Goal: Task Accomplishment & Management: Manage account settings

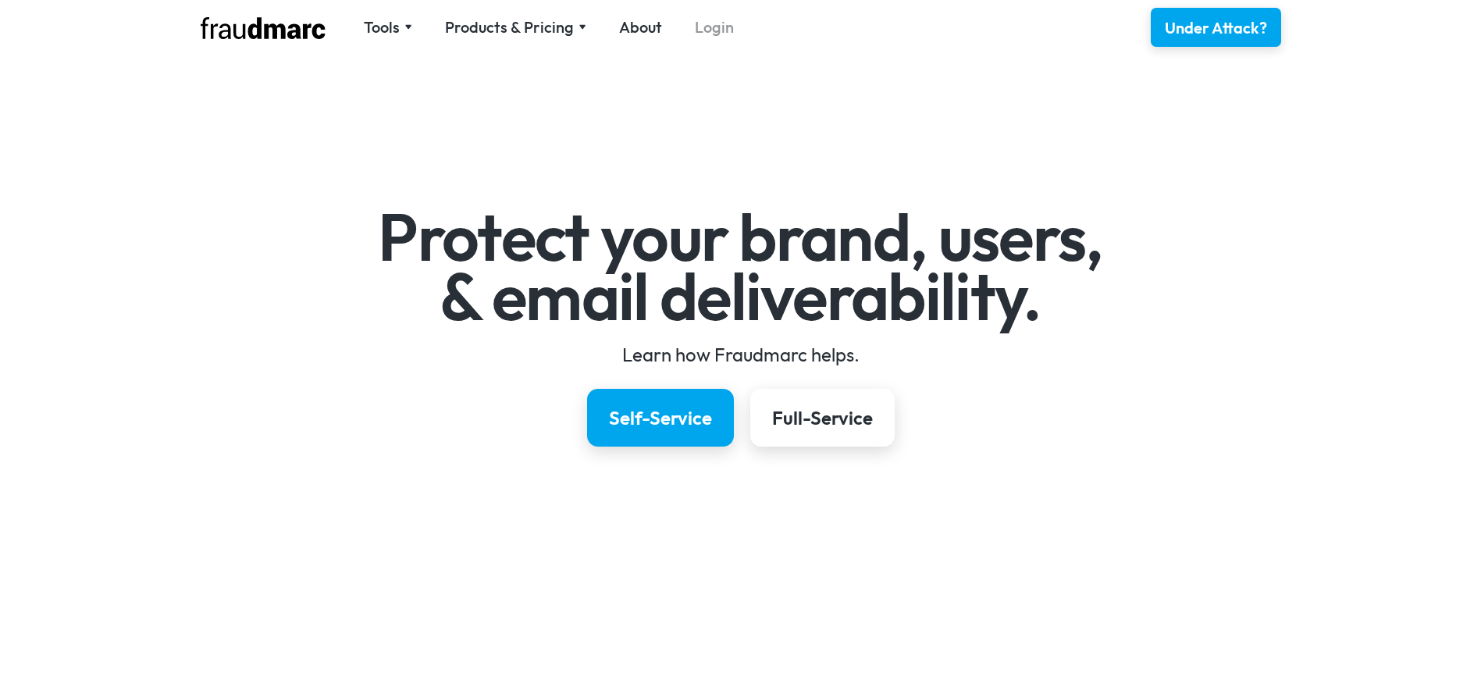
click at [727, 25] on link "Login" at bounding box center [714, 27] width 39 height 22
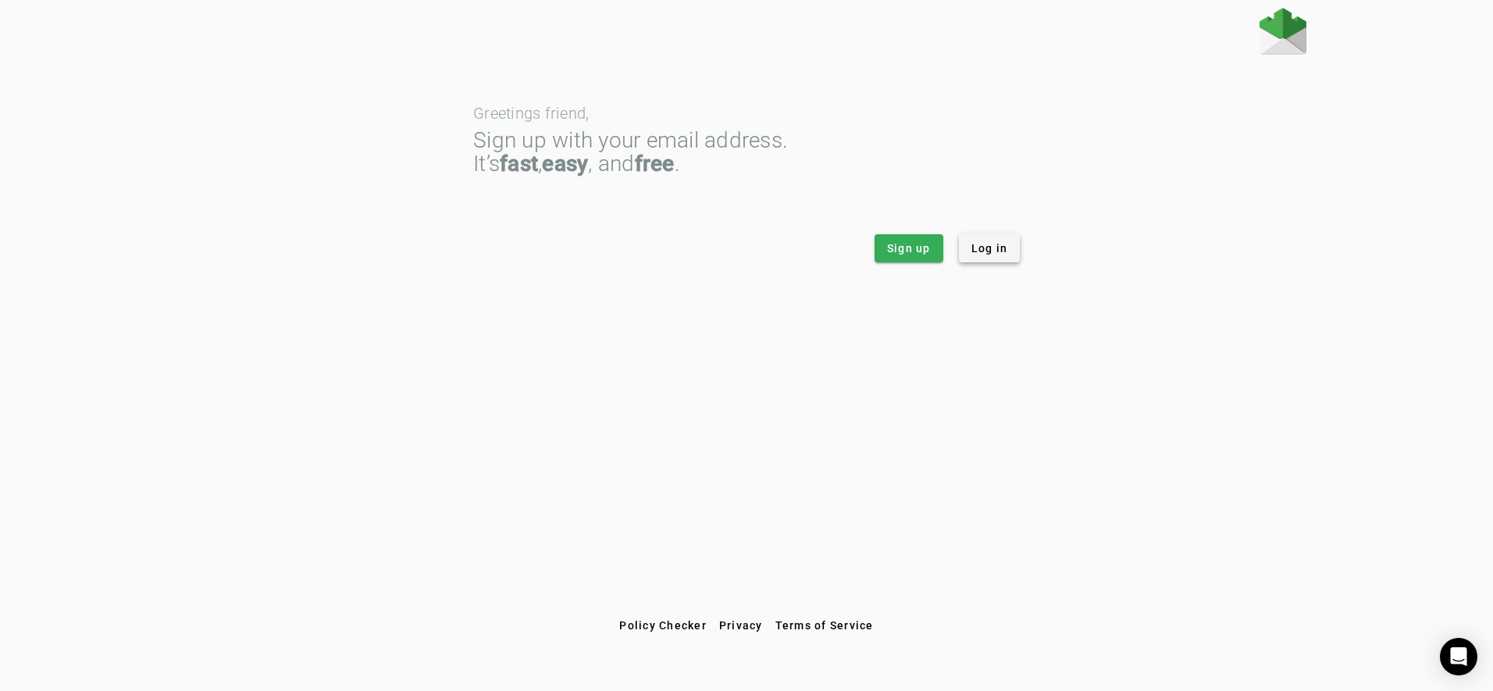
click at [1002, 245] on span "Log in" at bounding box center [989, 248] width 37 height 16
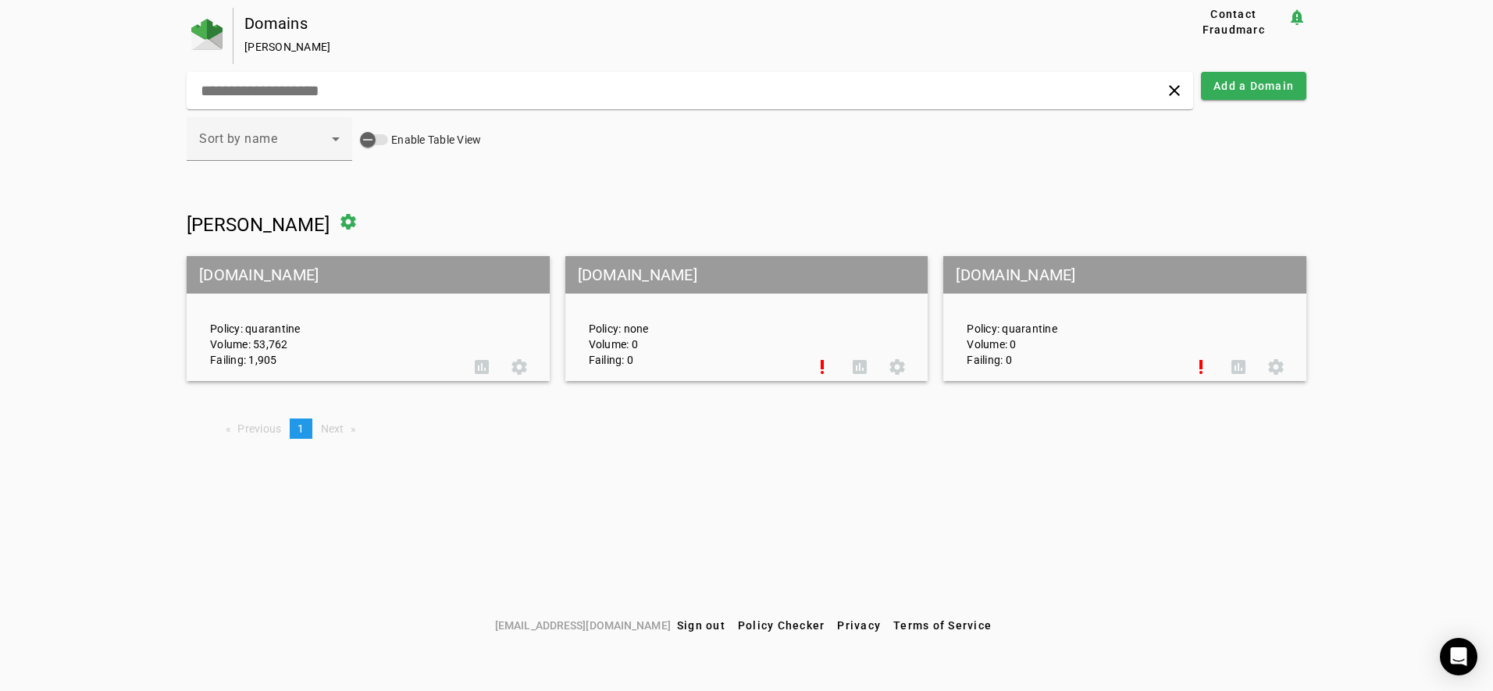
click at [255, 336] on div "Policy: quarantine Volume: 53,762 Failing: 1,905" at bounding box center [330, 319] width 265 height 98
click at [252, 333] on div "Policy: quarantine Volume: 53,762 Failing: 1,905" at bounding box center [330, 319] width 265 height 98
click at [255, 271] on mat-grid-tile-header "[DOMAIN_NAME]" at bounding box center [368, 274] width 363 height 37
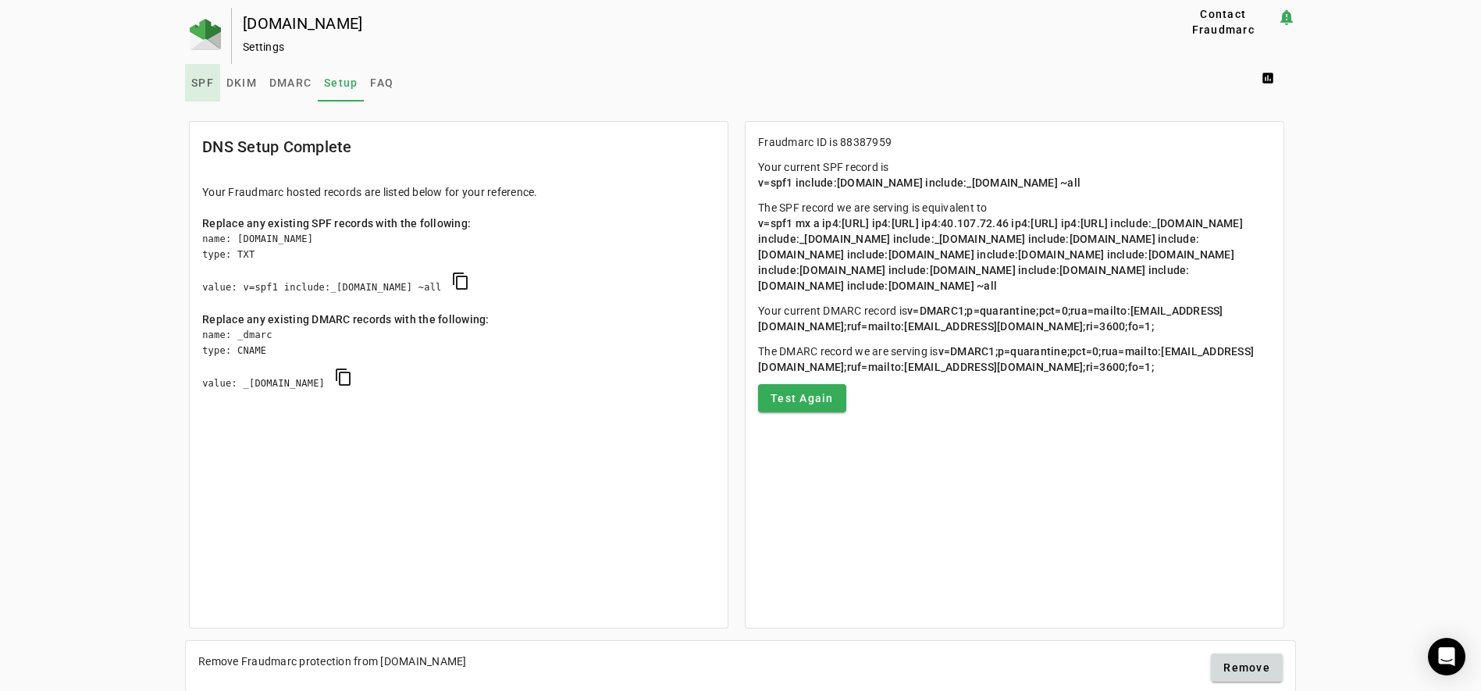
click at [194, 85] on span "SPF" at bounding box center [202, 82] width 23 height 11
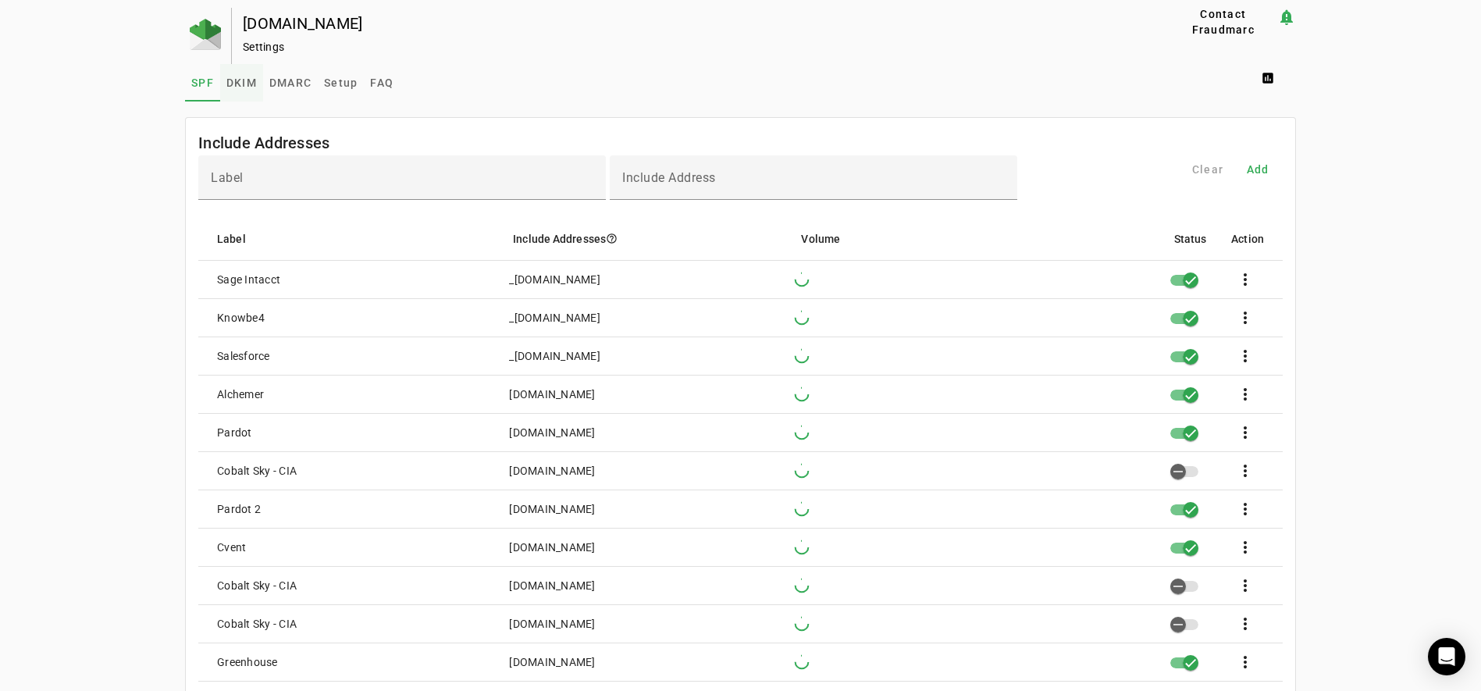
click at [244, 80] on span "DKIM" at bounding box center [241, 82] width 30 height 11
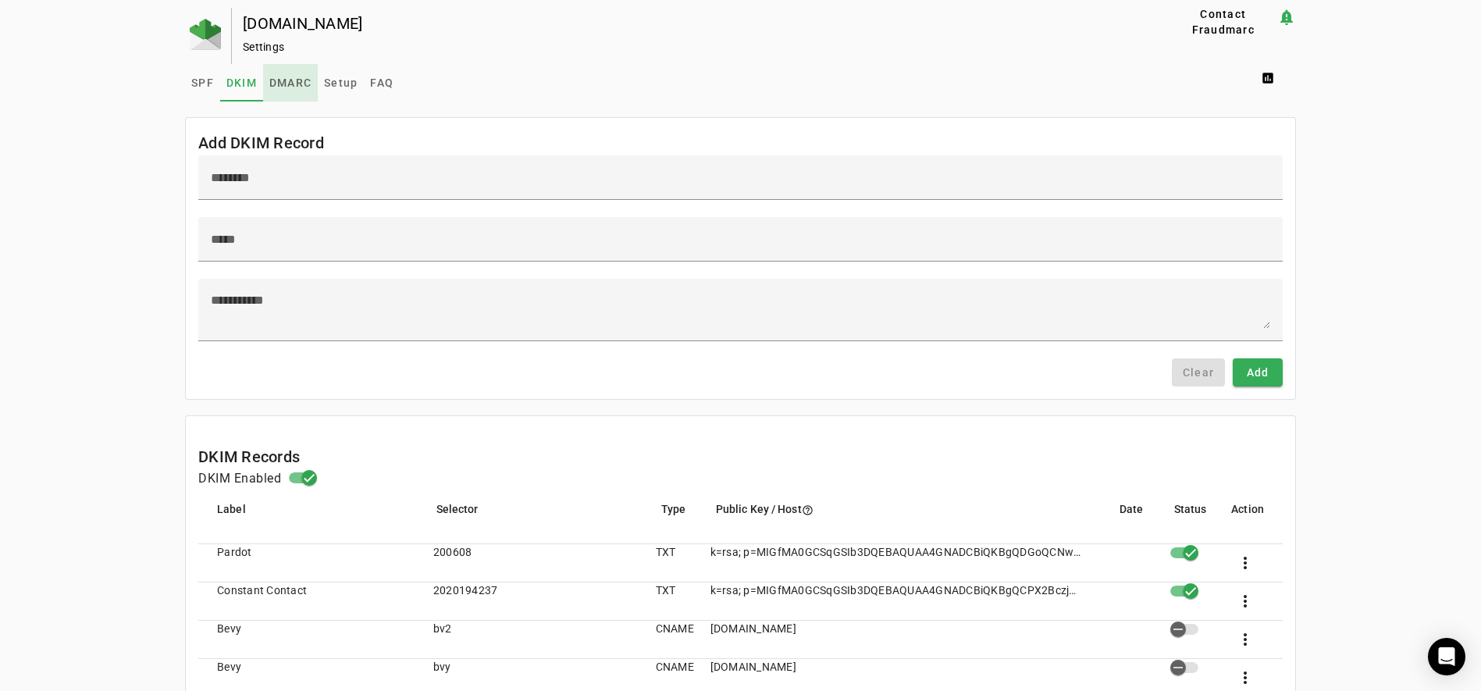
click at [292, 84] on span "DMARC" at bounding box center [290, 82] width 42 height 11
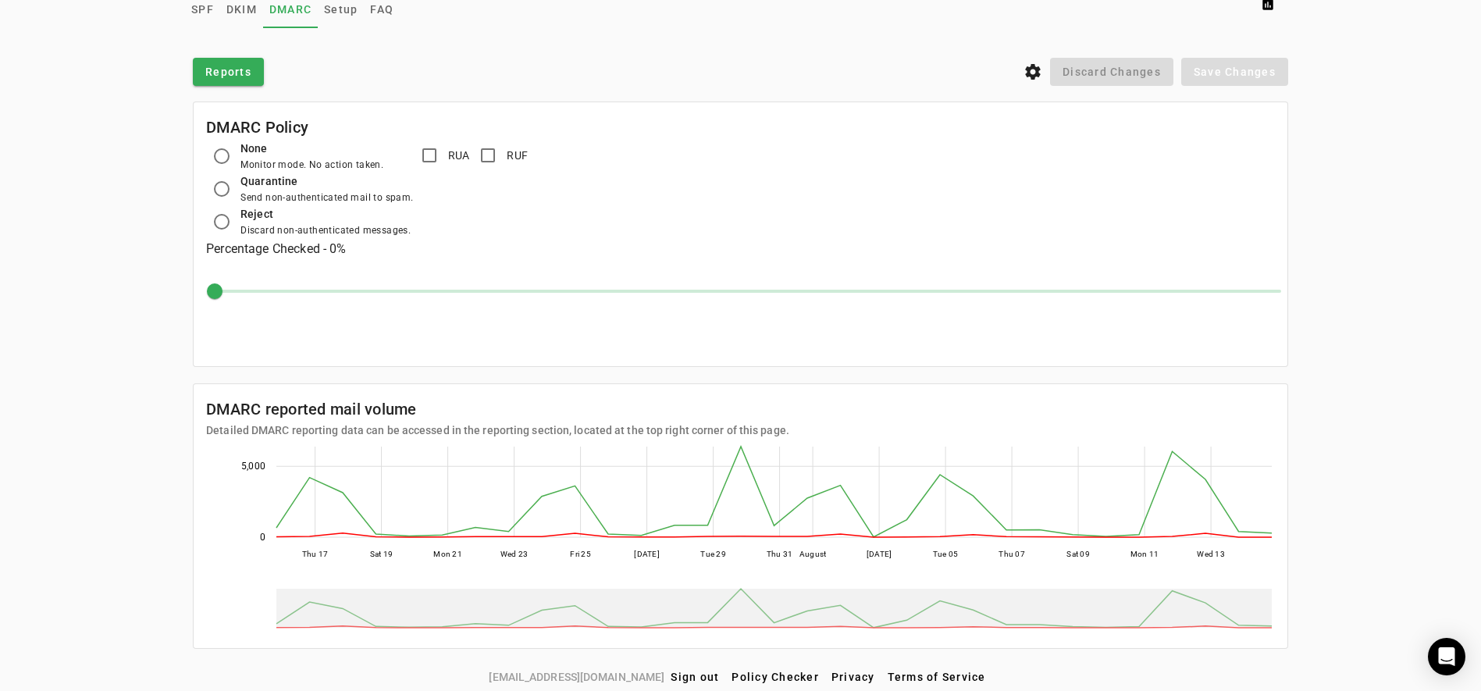
scroll to position [78, 0]
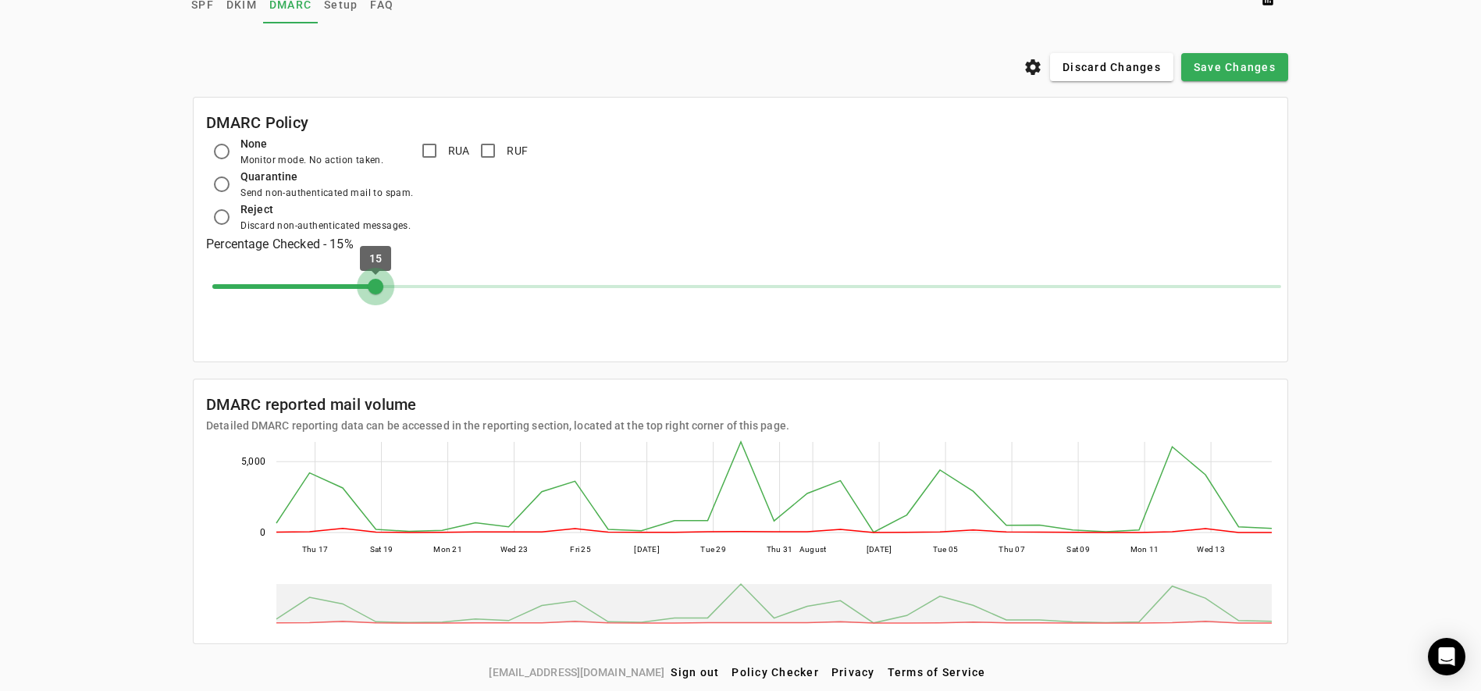
drag, startPoint x: 213, startPoint y: 285, endPoint x: 354, endPoint y: 282, distance: 140.5
click at [354, 282] on input "Percent" at bounding box center [746, 286] width 1101 height 34
drag, startPoint x: 364, startPoint y: 283, endPoint x: 178, endPoint y: 289, distance: 185.9
type input "*"
click at [196, 289] on input "Percent" at bounding box center [746, 286] width 1101 height 34
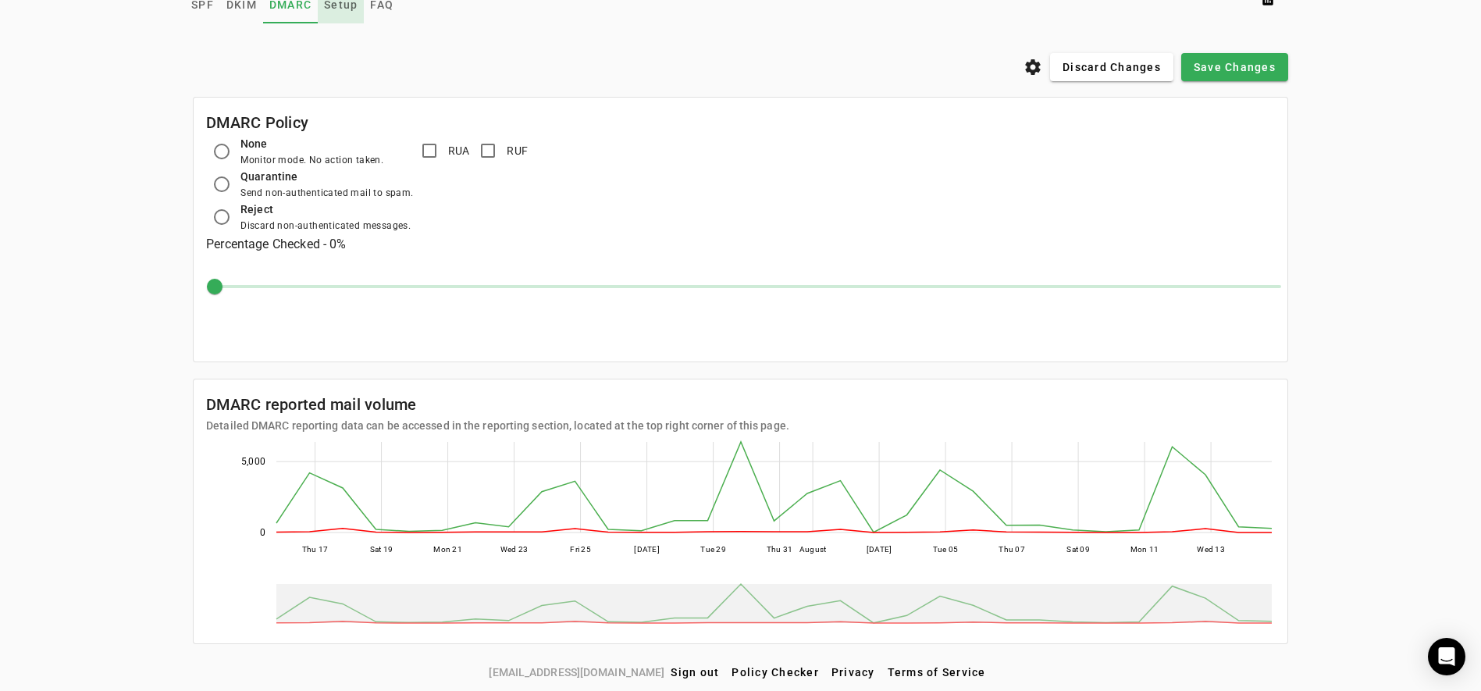
click at [341, 7] on span "Setup" at bounding box center [341, 4] width 34 height 11
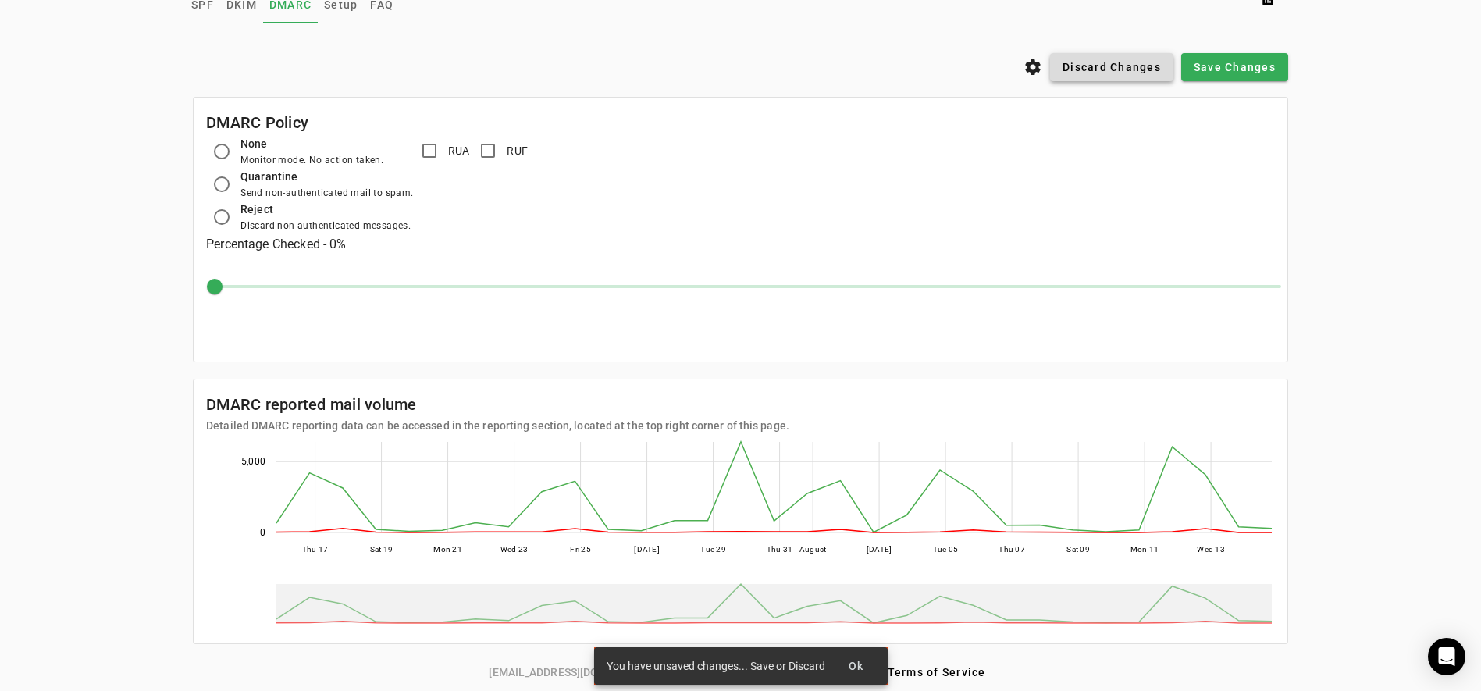
click at [1123, 73] on span "Discard Changes" at bounding box center [1111, 67] width 98 height 16
click at [338, 6] on span "Setup" at bounding box center [341, 4] width 34 height 11
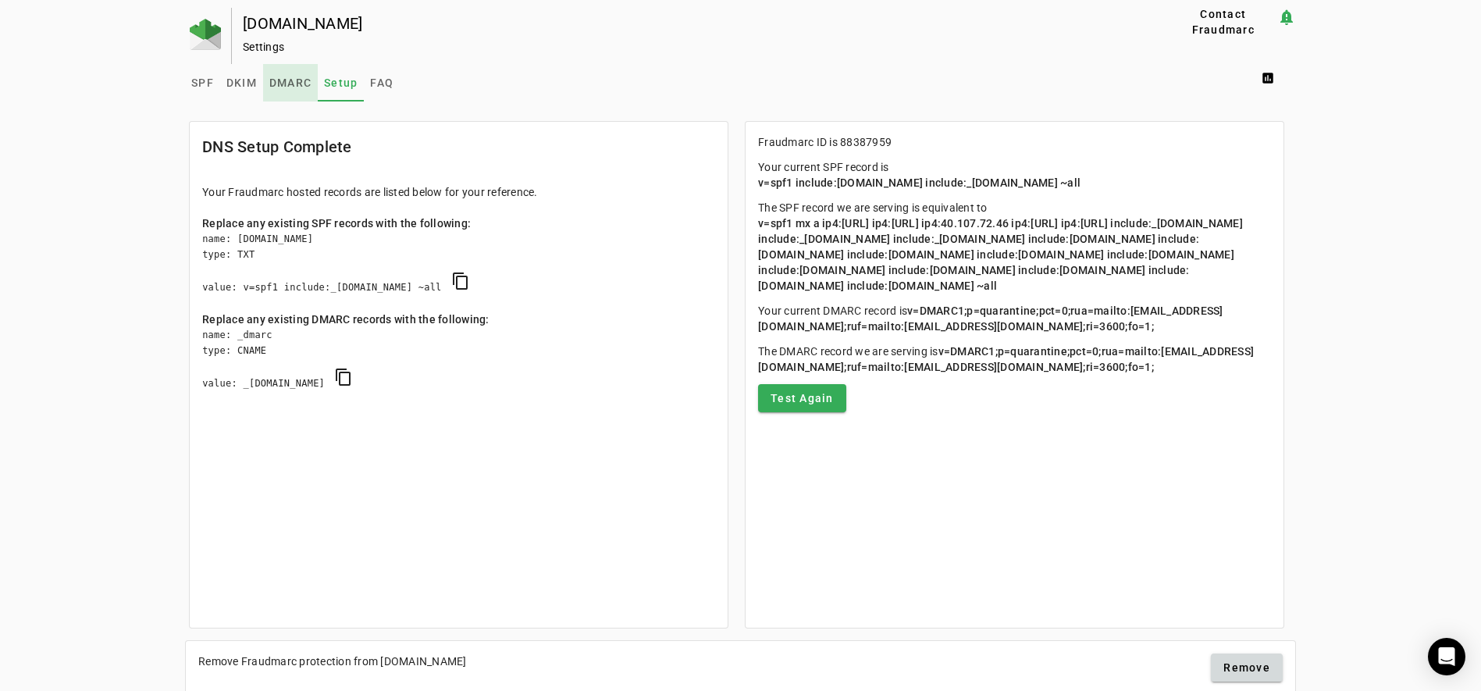
click at [288, 83] on span "DMARC" at bounding box center [290, 82] width 42 height 11
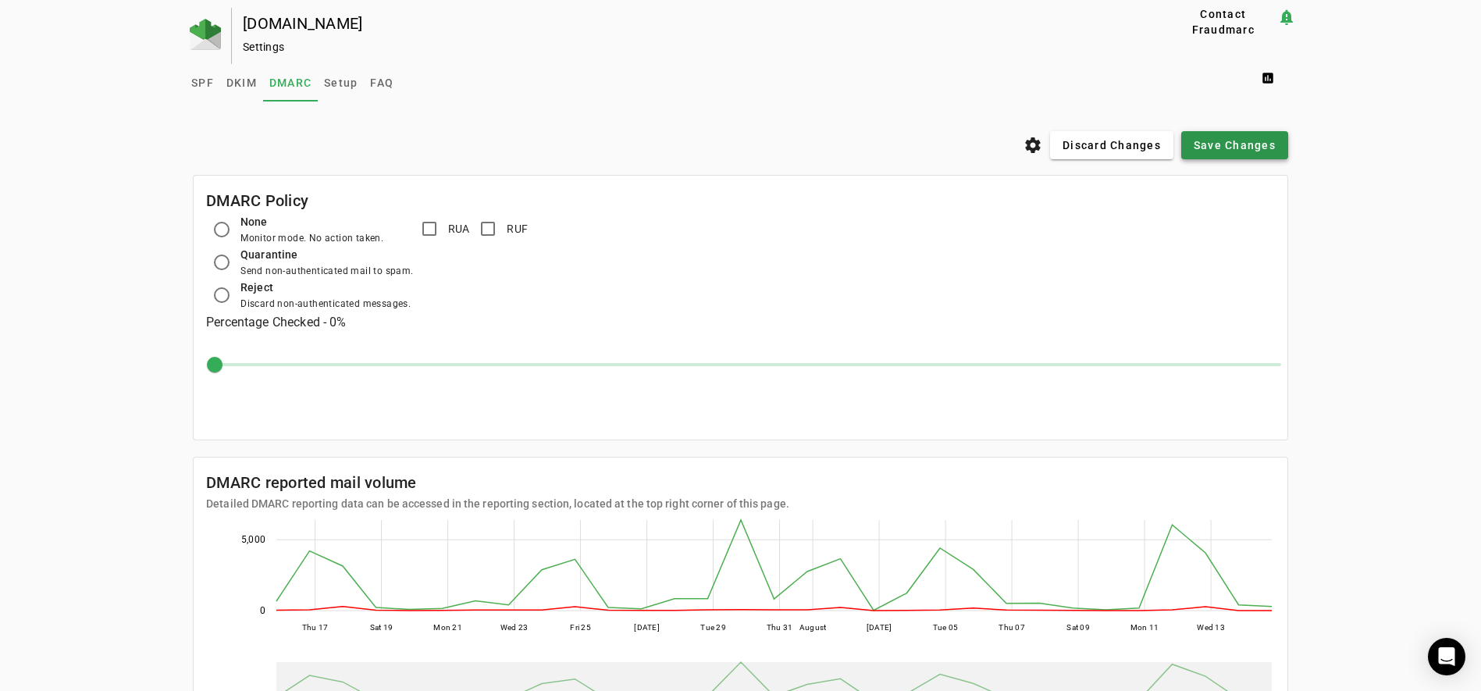
click at [1251, 151] on span "Save Changes" at bounding box center [1235, 145] width 82 height 16
click at [205, 82] on span "SPF" at bounding box center [202, 82] width 23 height 11
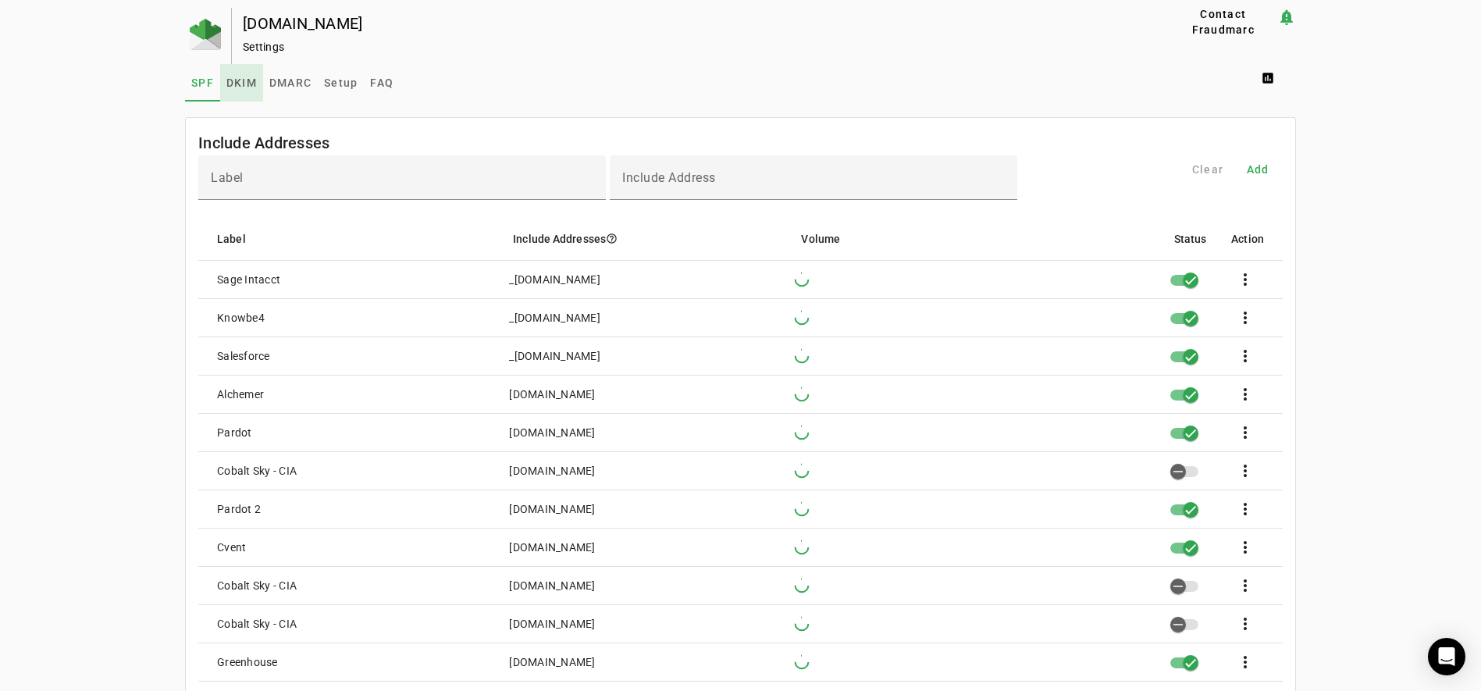
click at [247, 83] on span "DKIM" at bounding box center [241, 82] width 30 height 11
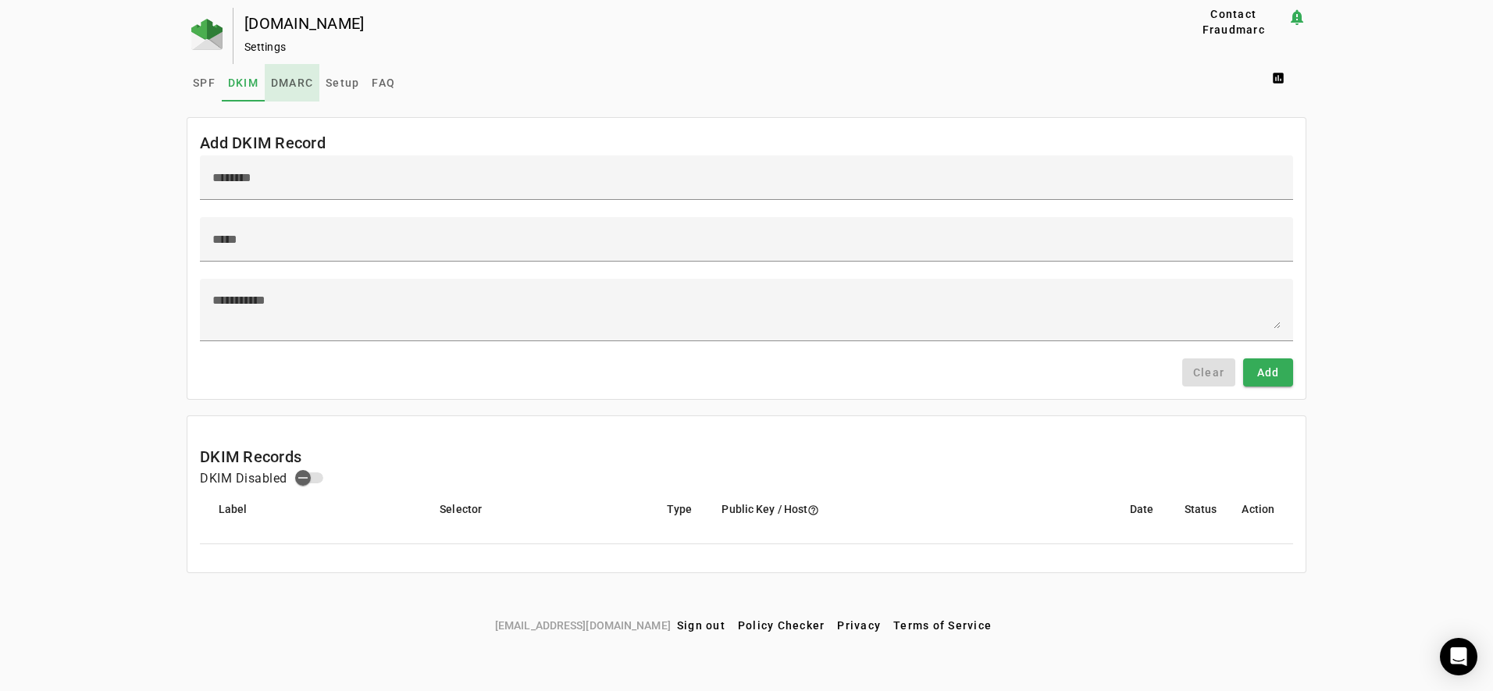
click at [304, 84] on span "DMARC" at bounding box center [292, 82] width 42 height 11
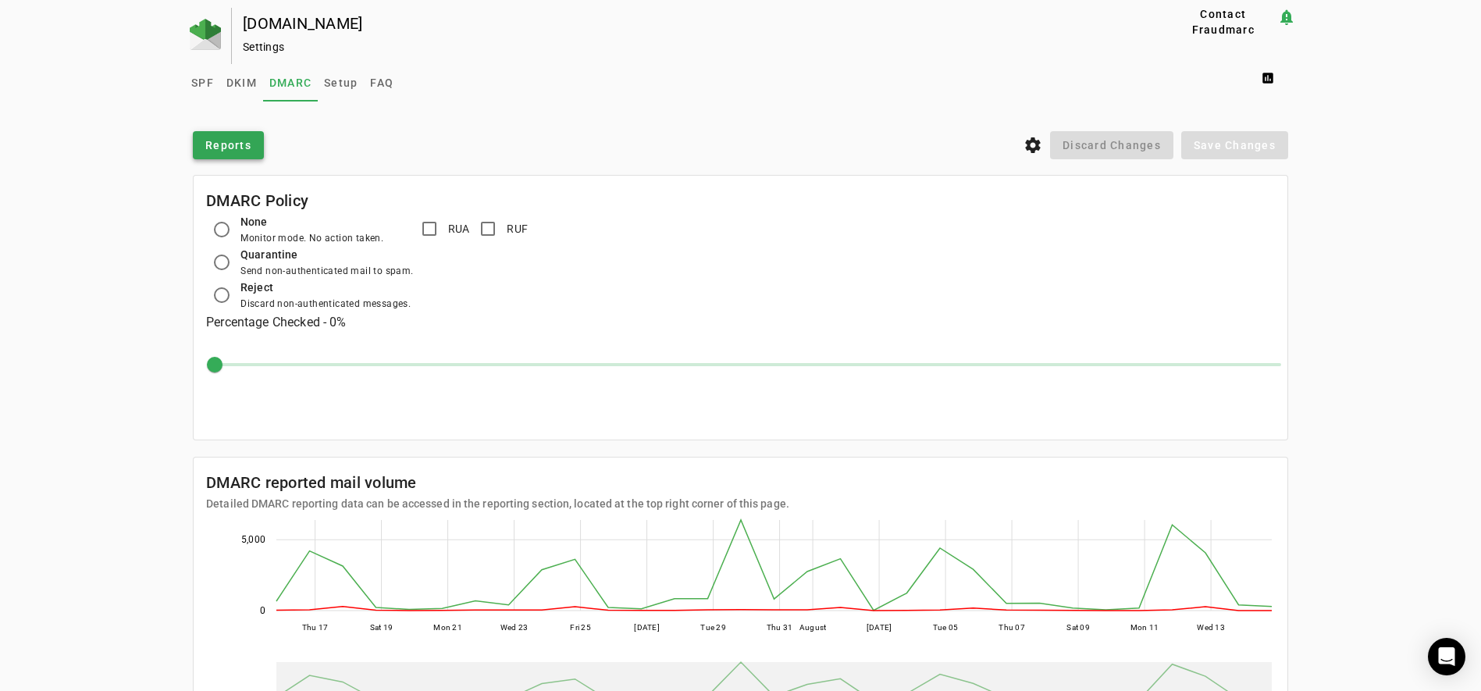
click at [226, 143] on span "Reports" at bounding box center [228, 145] width 46 height 16
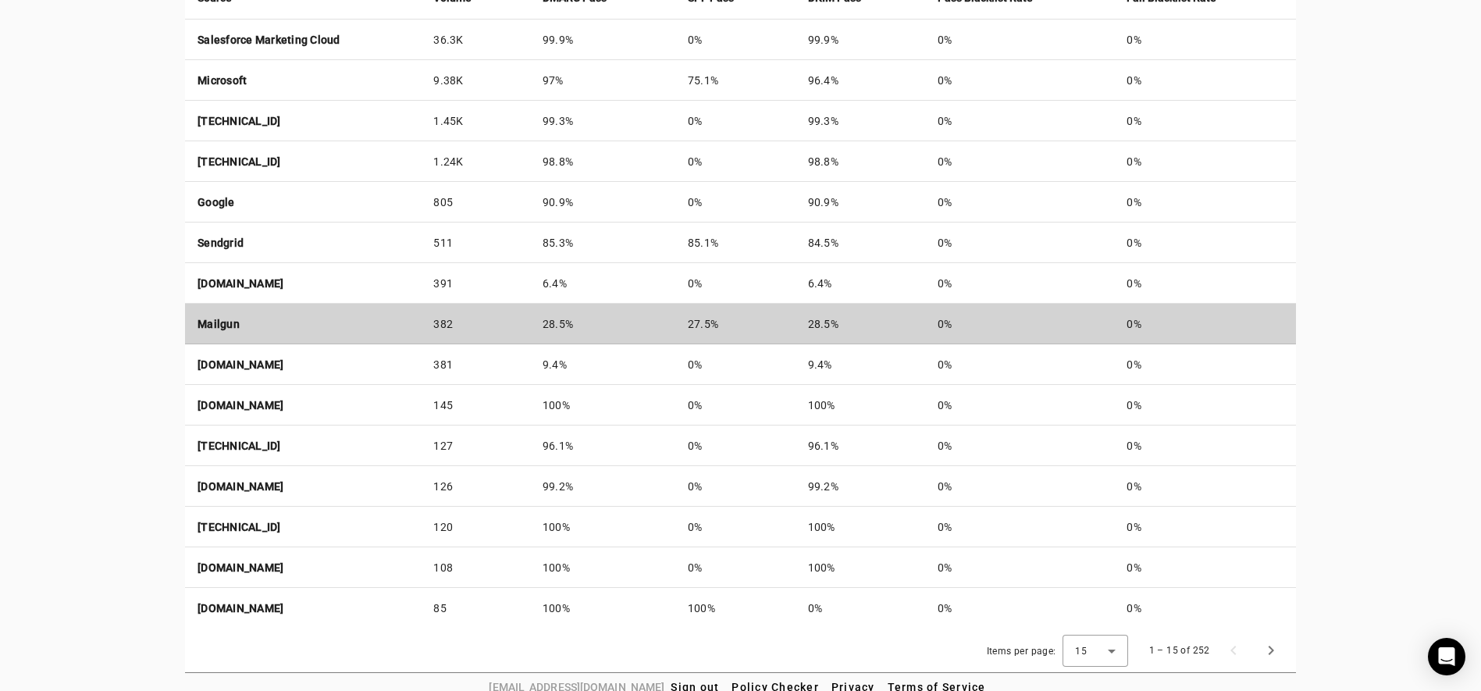
scroll to position [665, 0]
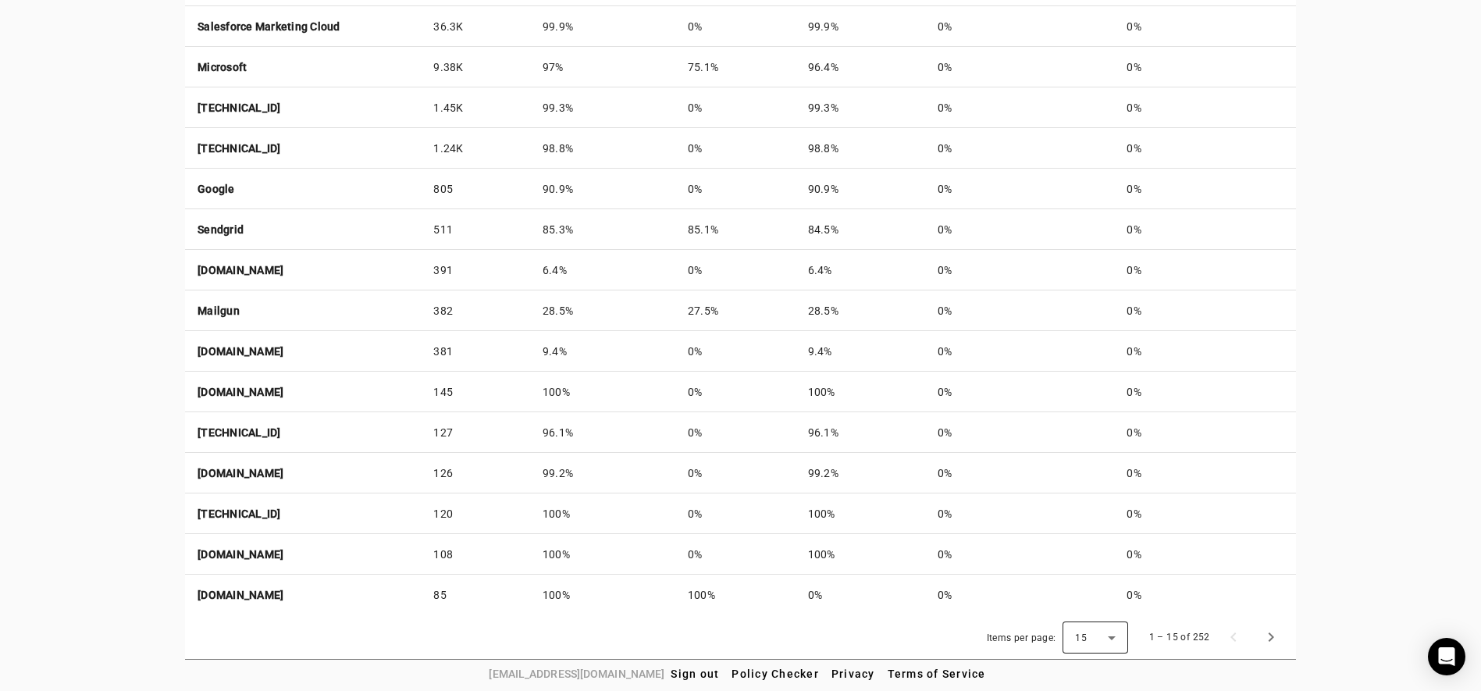
click at [1105, 635] on div "15" at bounding box center [1091, 638] width 33 height 14
click at [1103, 557] on mat-option "25" at bounding box center [1101, 557] width 66 height 37
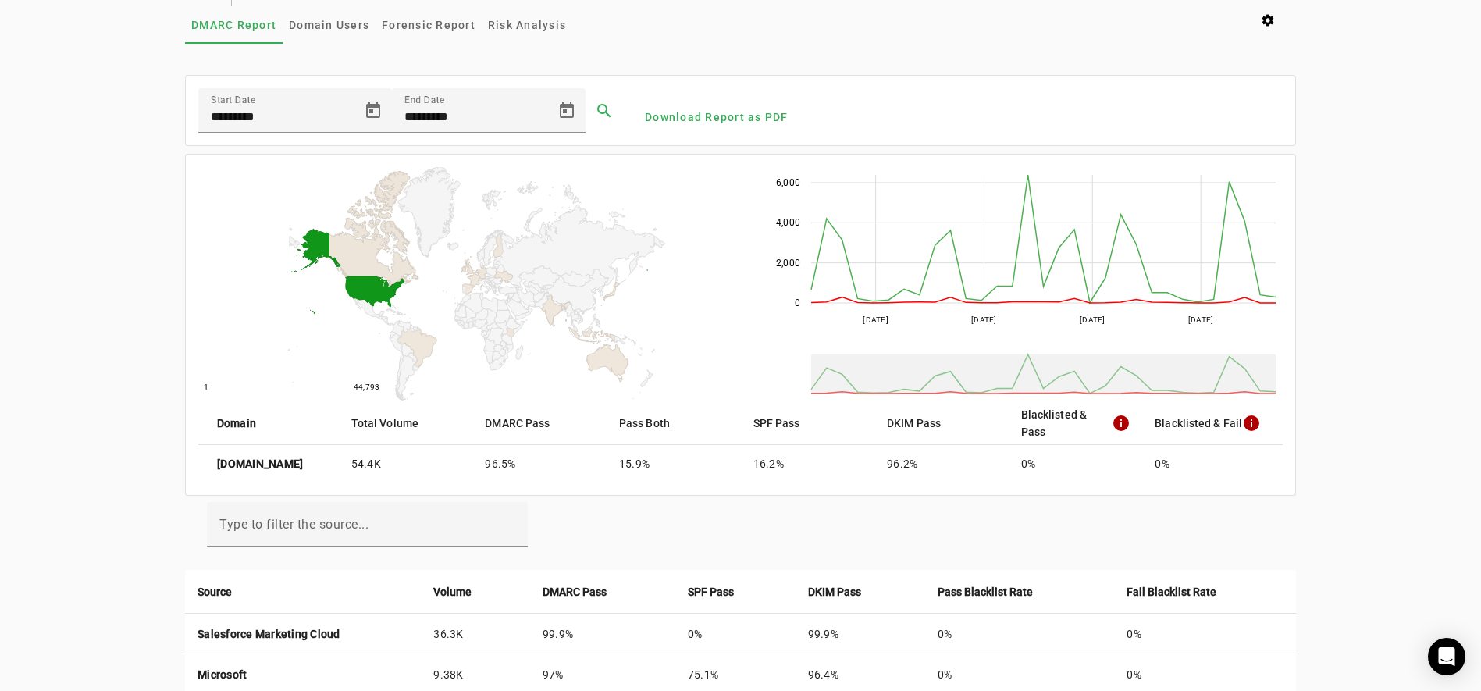
scroll to position [137, 0]
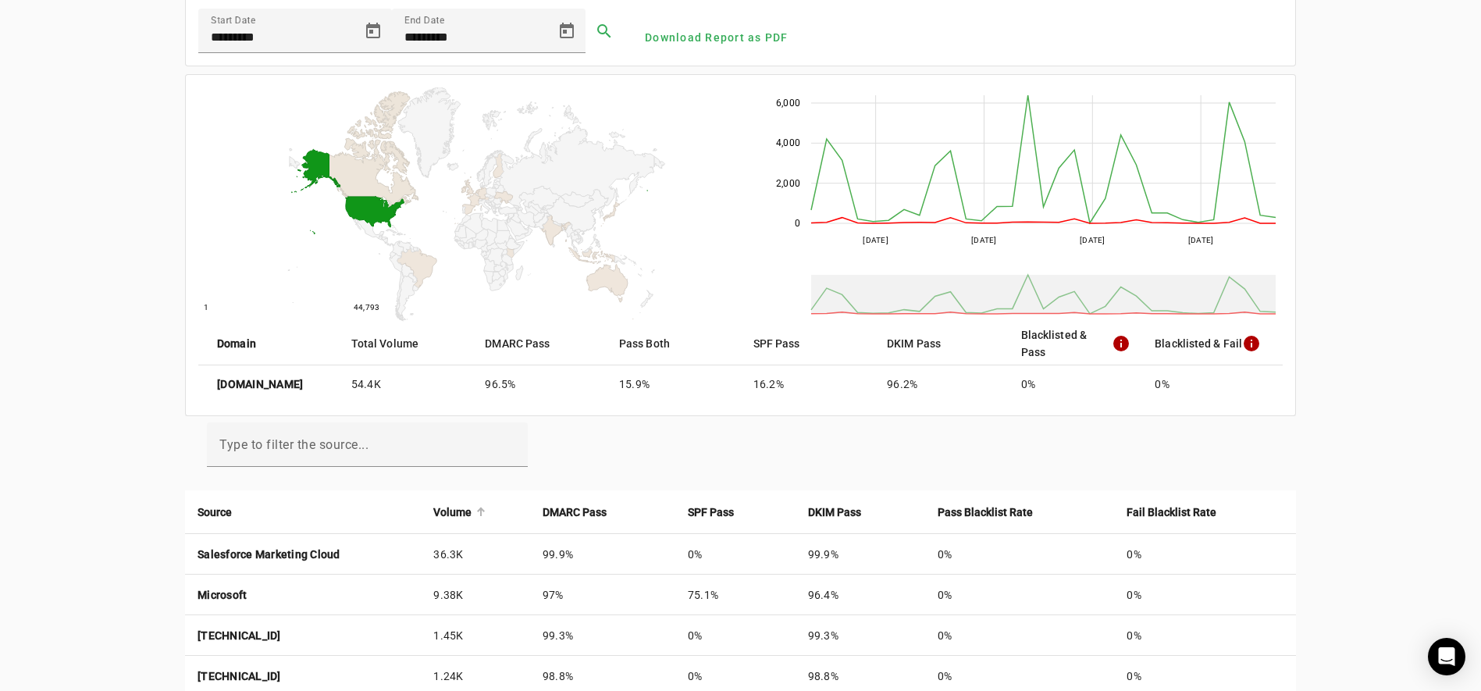
click at [471, 514] on strong "Volume" at bounding box center [452, 511] width 38 height 17
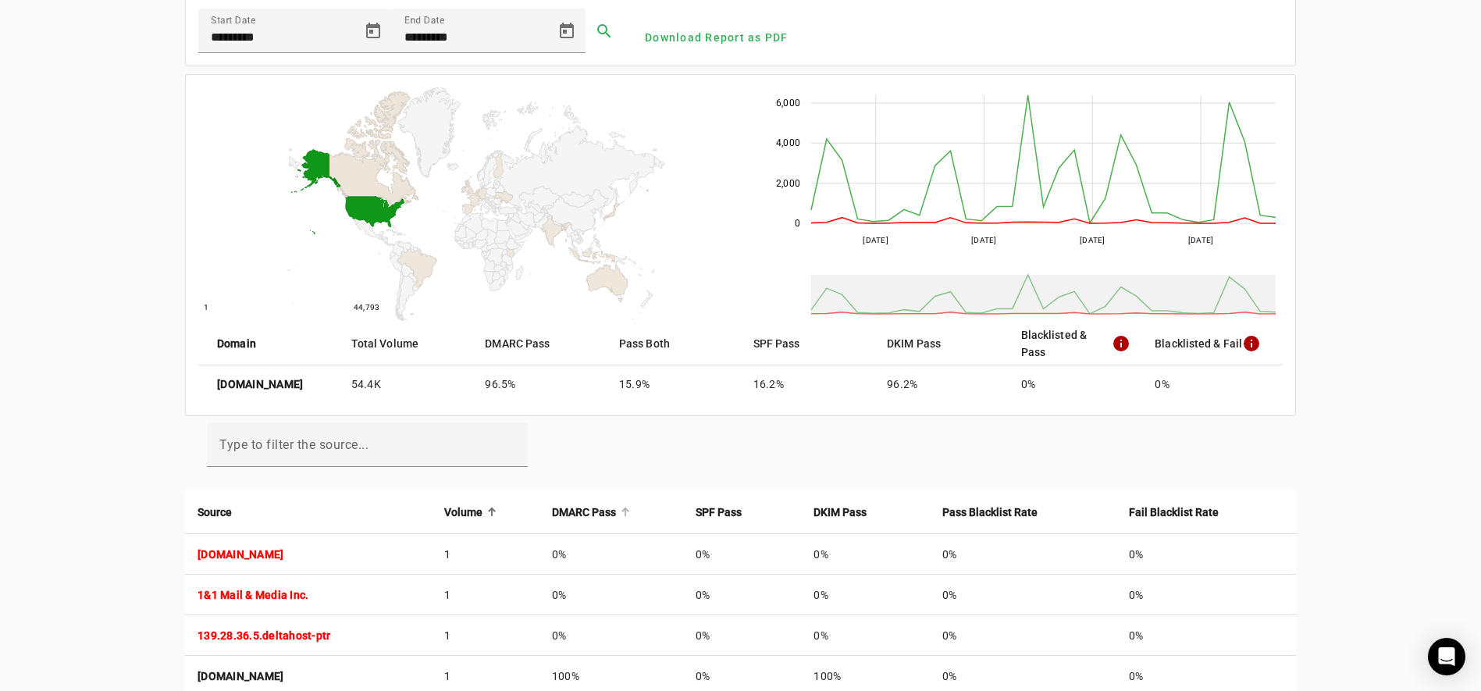
click at [616, 510] on strong "DMARC Pass" at bounding box center [584, 511] width 64 height 17
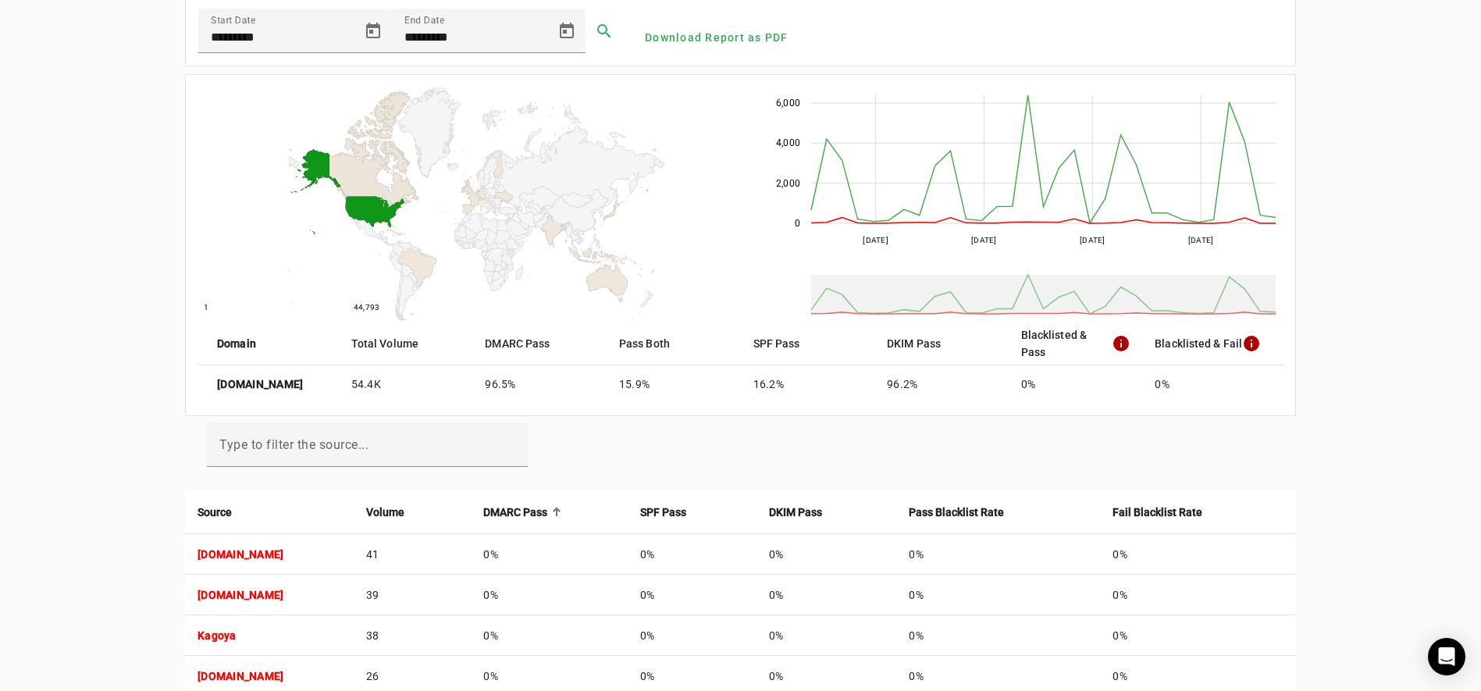
click at [547, 510] on strong "DMARC Pass" at bounding box center [515, 511] width 64 height 17
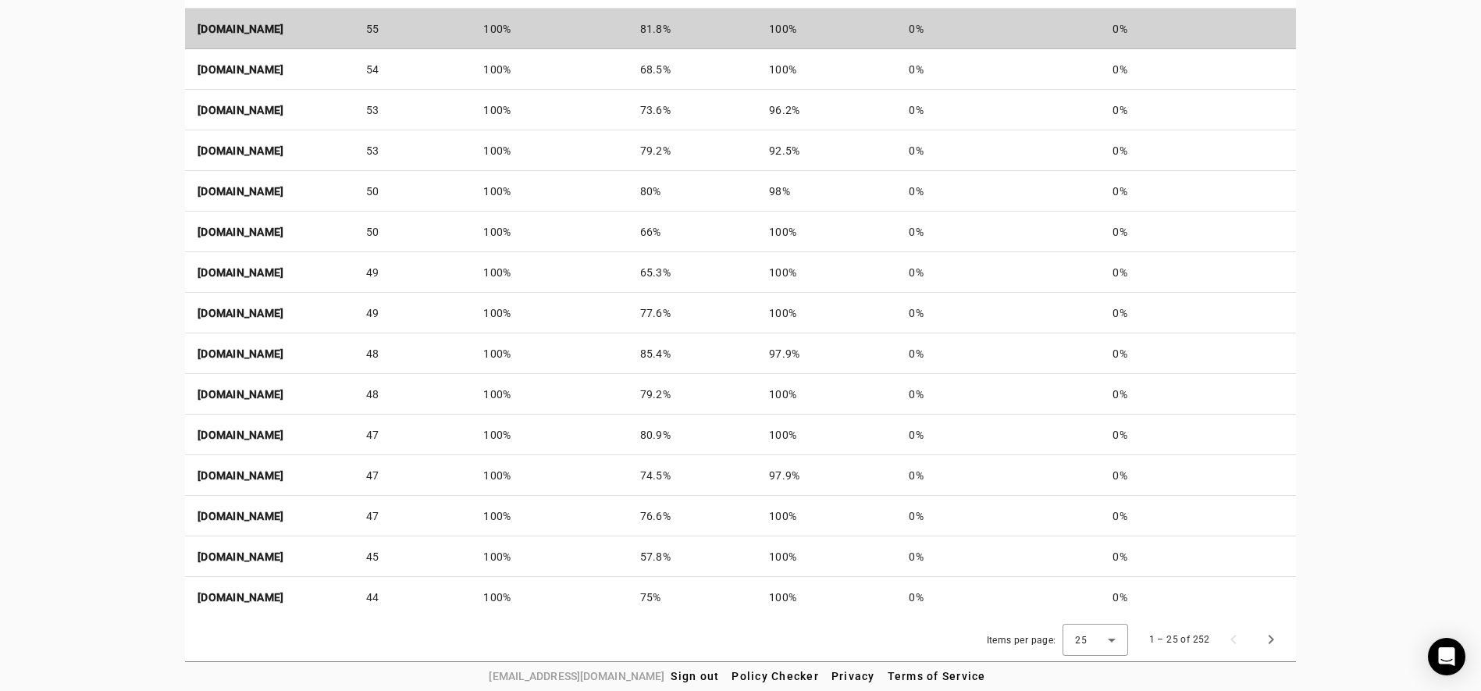
scroll to position [1071, 0]
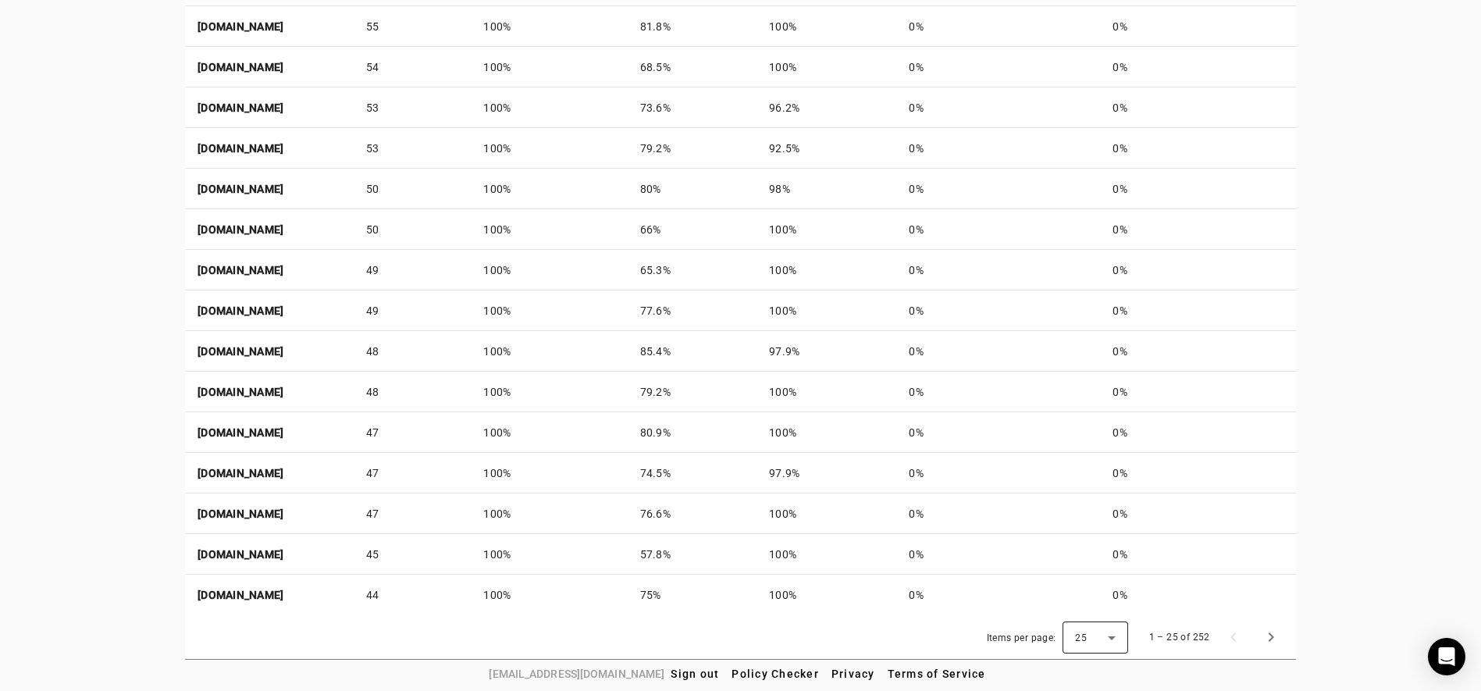
click at [1097, 637] on div "25" at bounding box center [1091, 638] width 33 height 14
click at [1093, 599] on span "50" at bounding box center [1087, 594] width 15 height 19
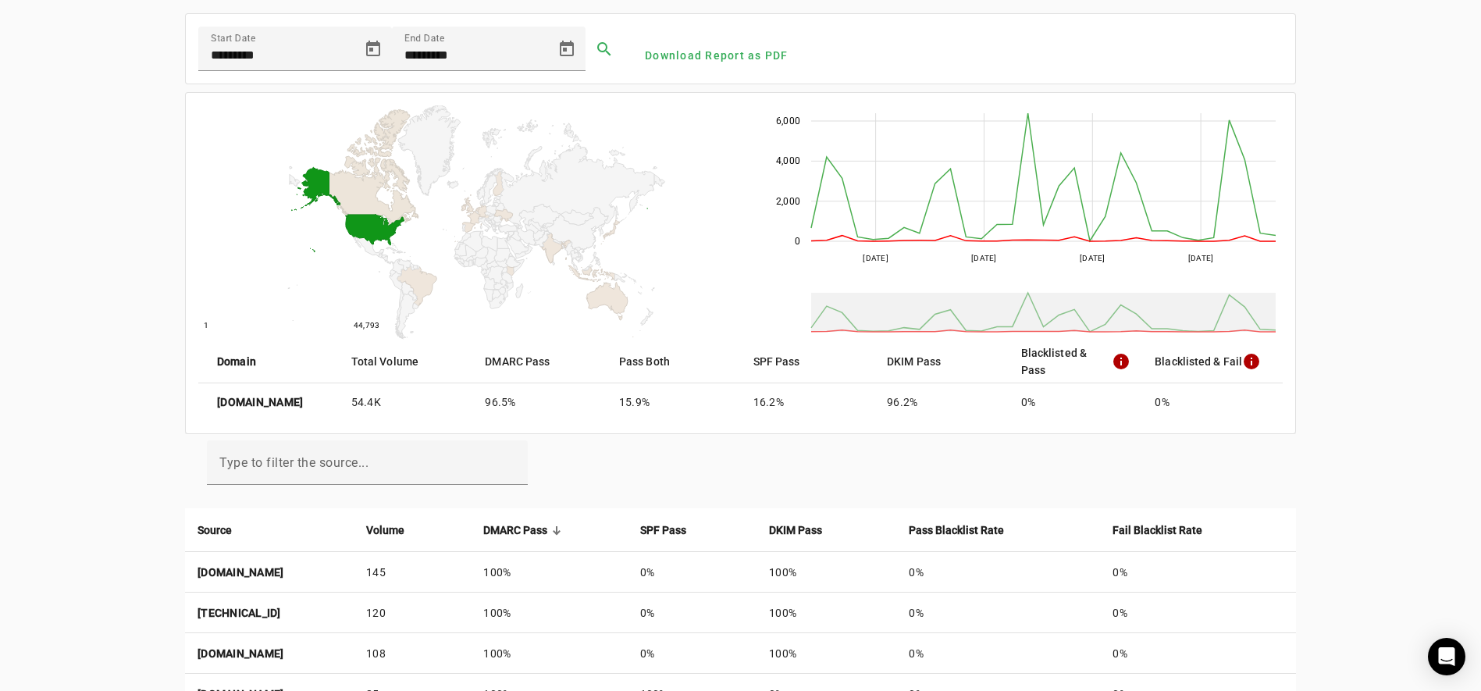
scroll to position [332, 0]
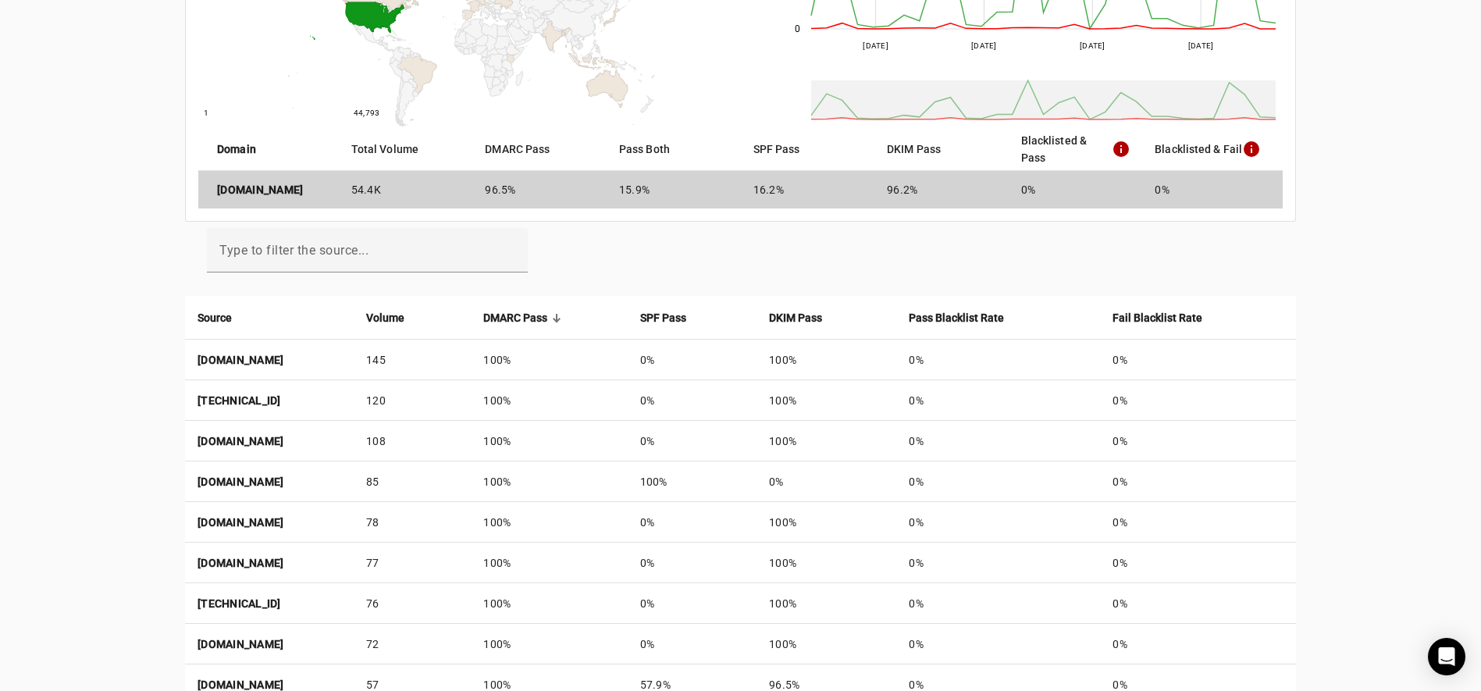
click at [269, 185] on strong "[DOMAIN_NAME]" at bounding box center [260, 190] width 86 height 16
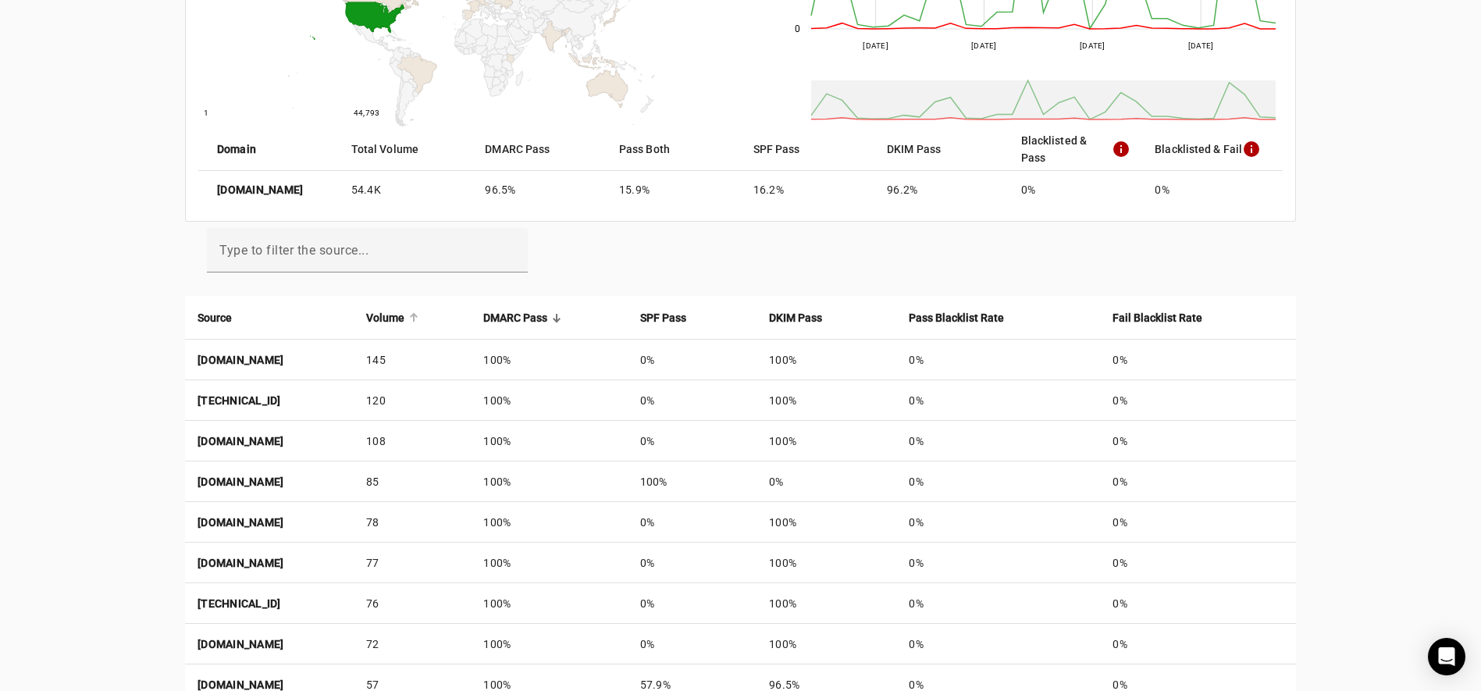
click at [404, 316] on strong "Volume" at bounding box center [385, 317] width 38 height 17
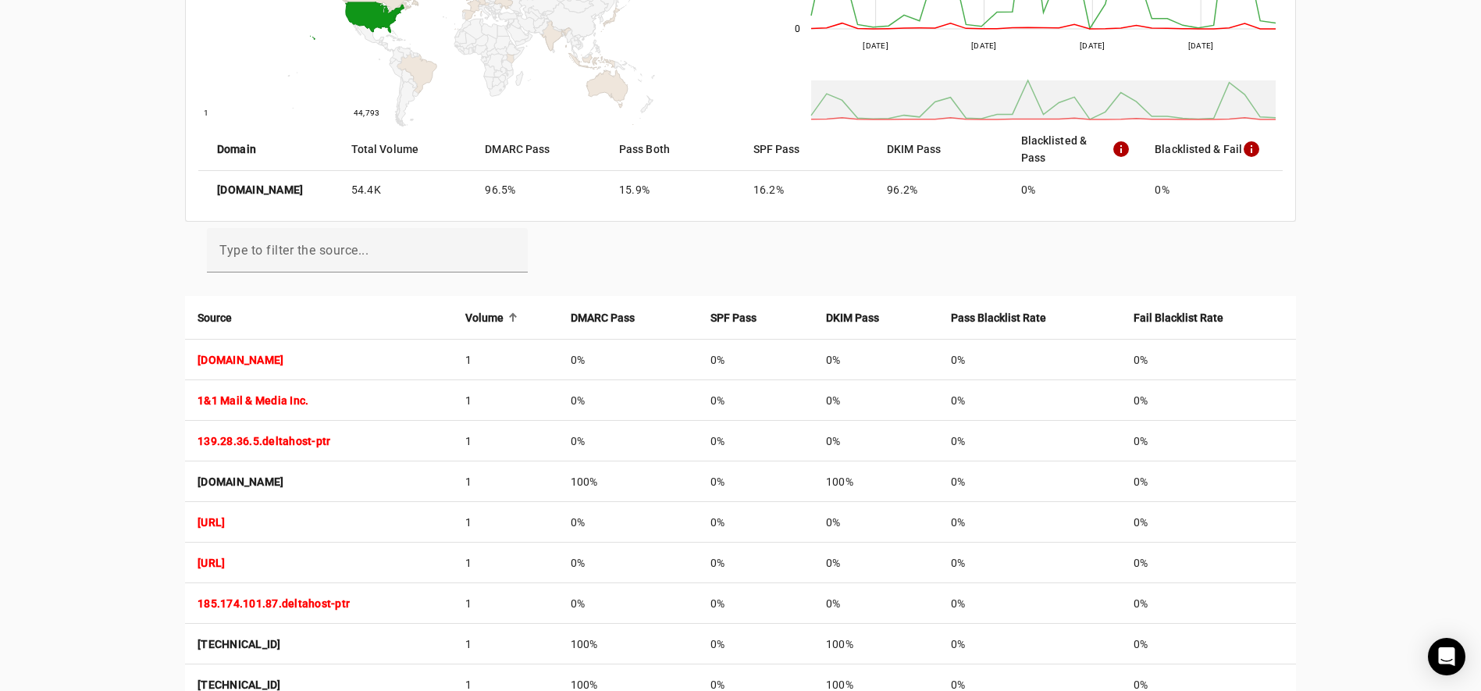
click at [503, 316] on strong "Volume" at bounding box center [484, 317] width 38 height 17
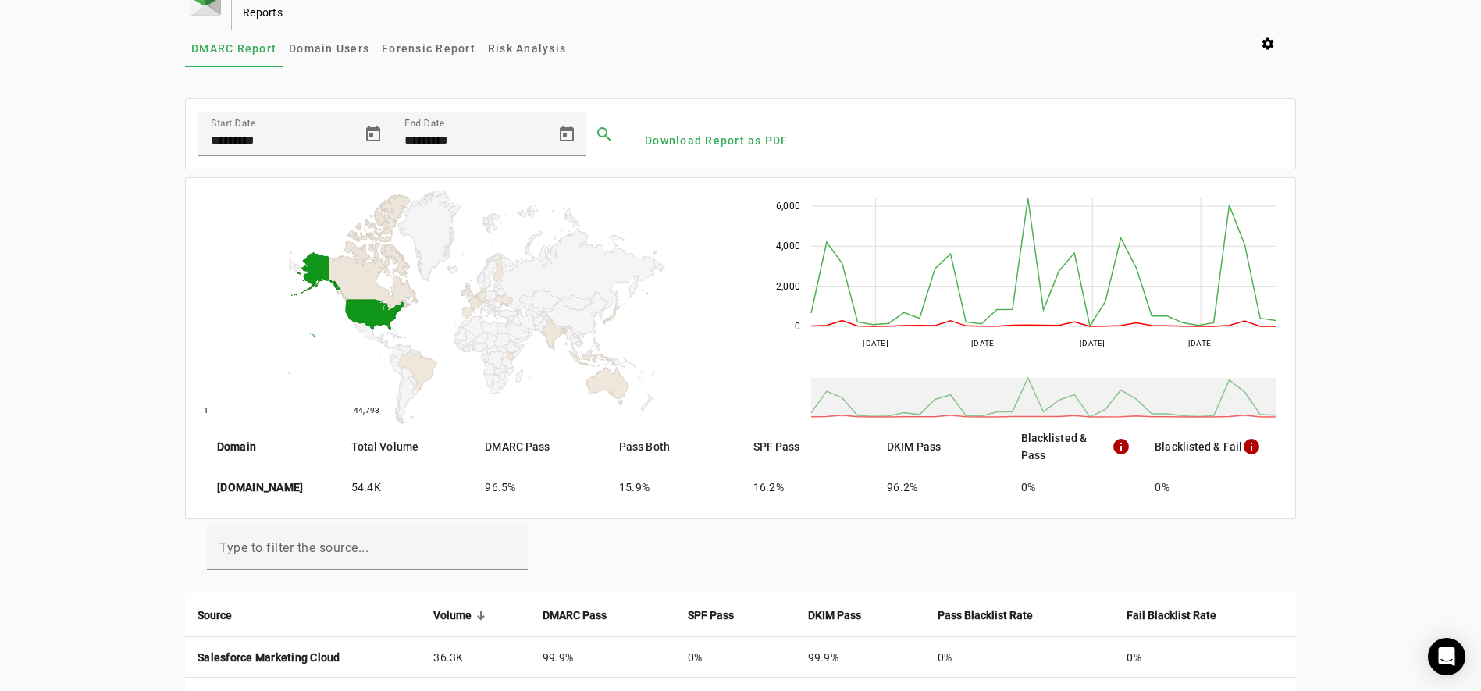
scroll to position [0, 0]
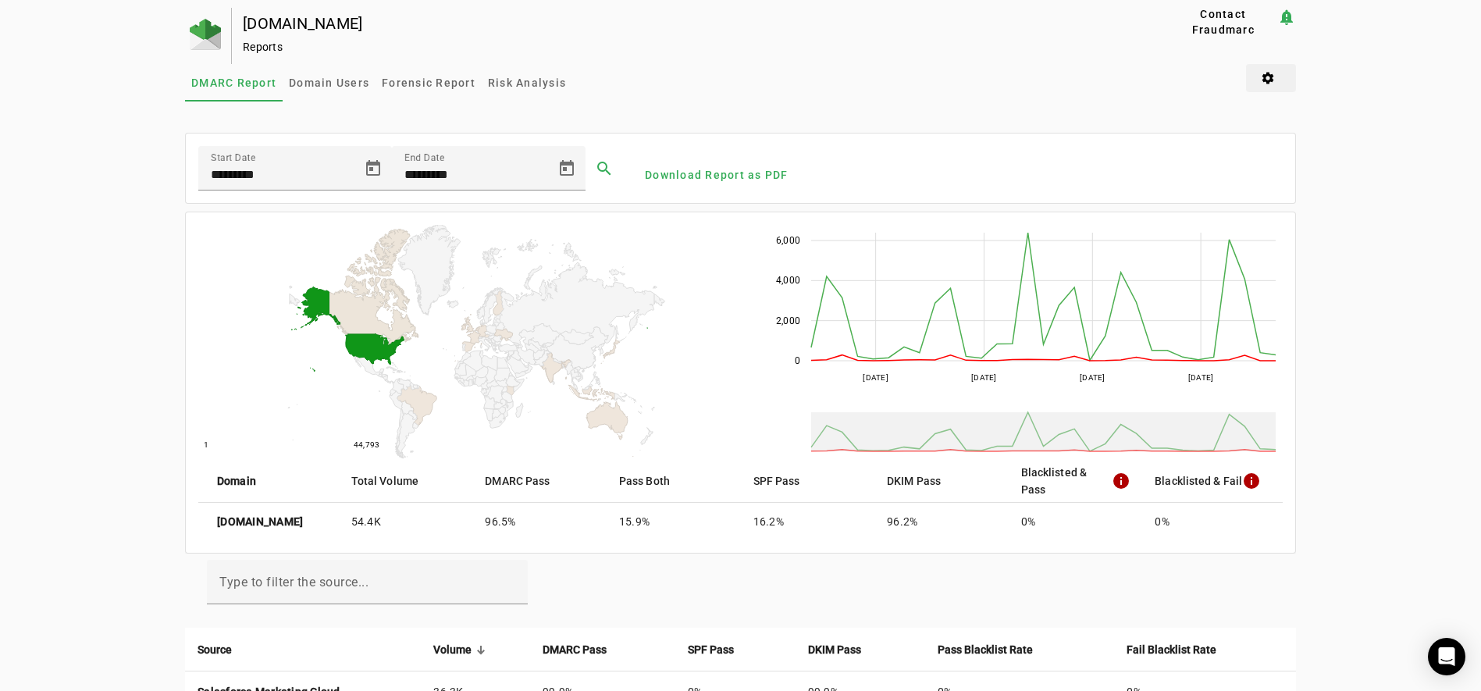
click at [1280, 78] on span at bounding box center [1271, 77] width 50 height 37
click at [1303, 194] on span "DMARC Settings" at bounding box center [1311, 192] width 97 height 19
